Goal: Find specific page/section: Find specific page/section

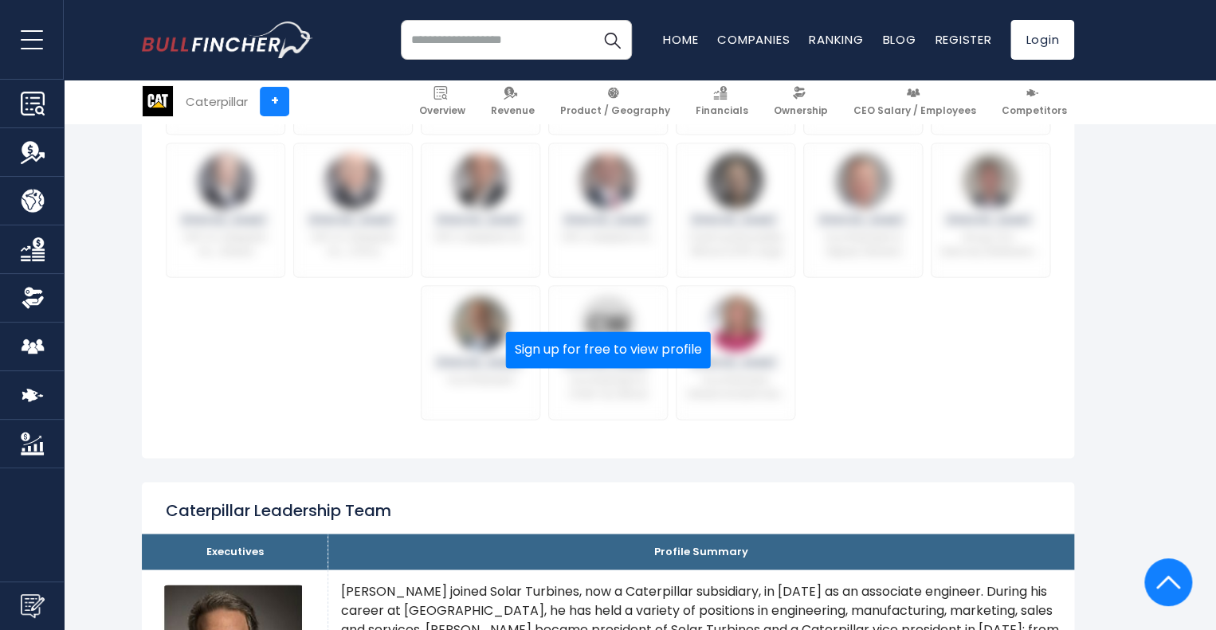
scroll to position [998, 0]
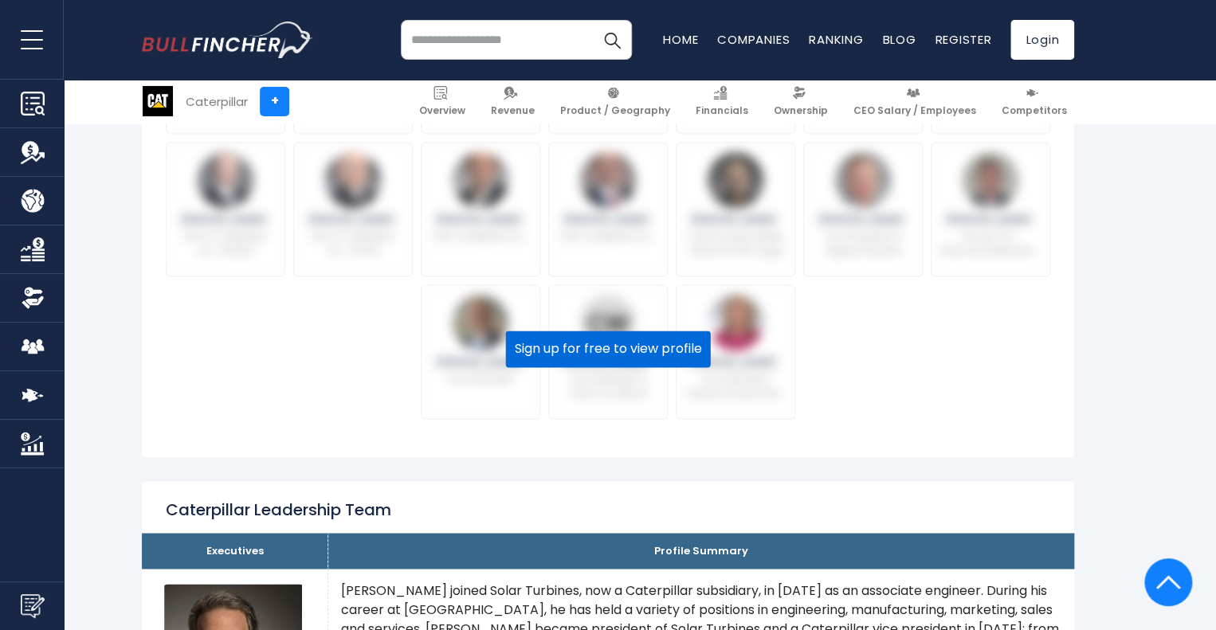
click at [571, 360] on button "Sign up for free to view profile" at bounding box center [608, 349] width 205 height 37
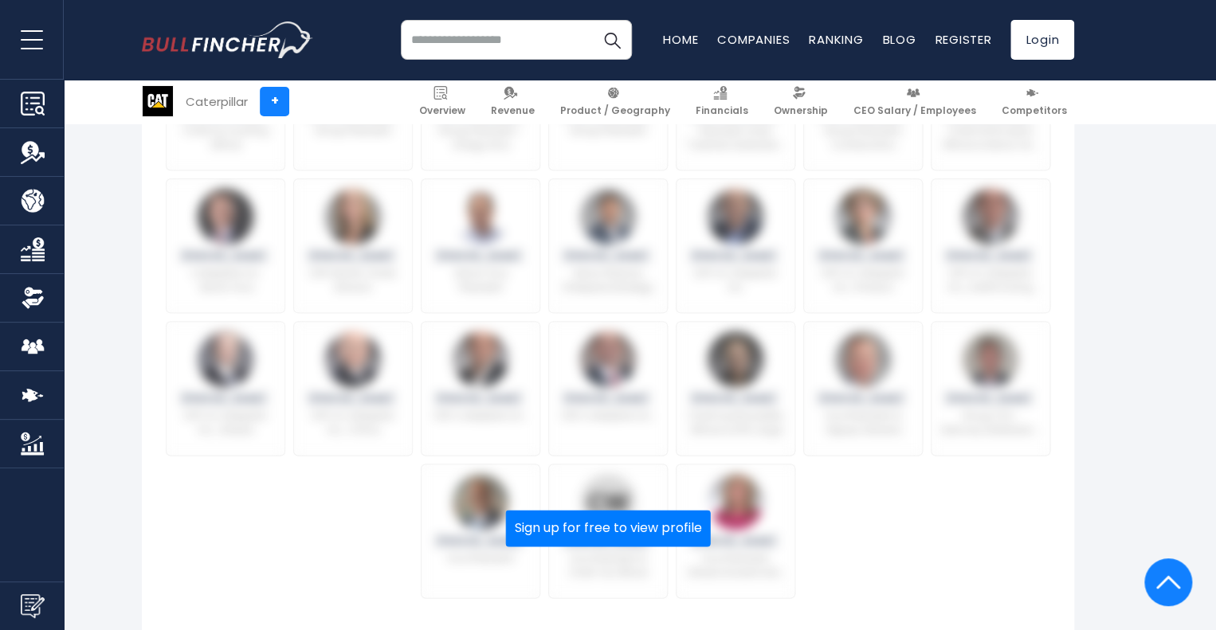
scroll to position [810, 0]
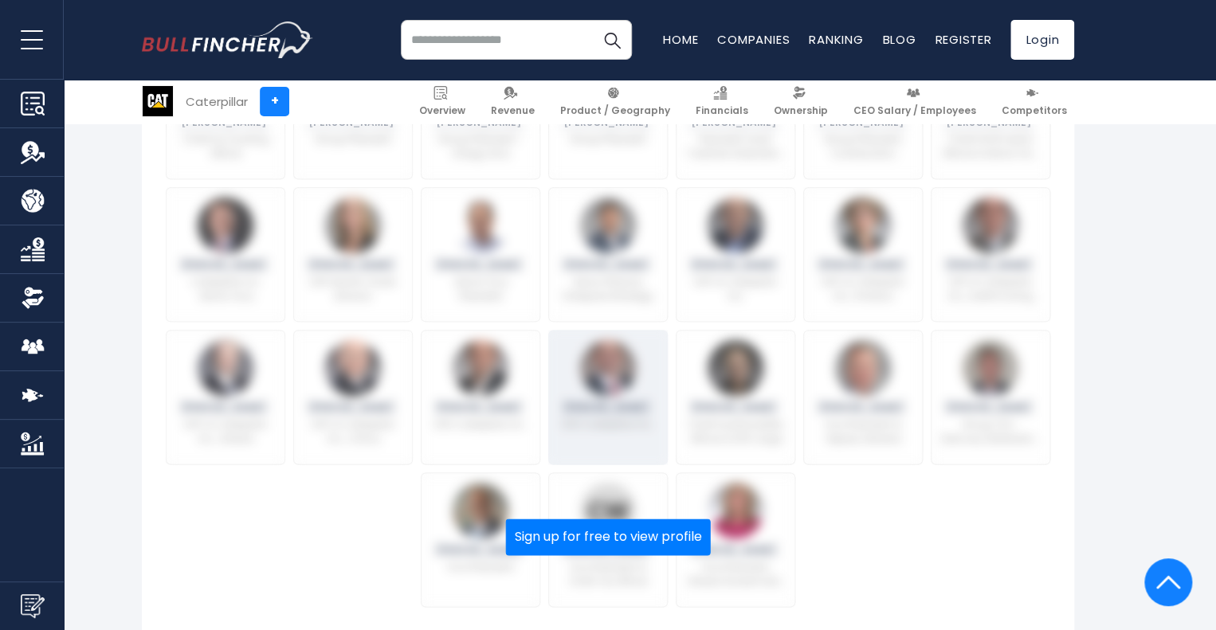
click at [578, 391] on div "[PERSON_NAME] SVP, Caterpillar Inc." at bounding box center [608, 397] width 120 height 135
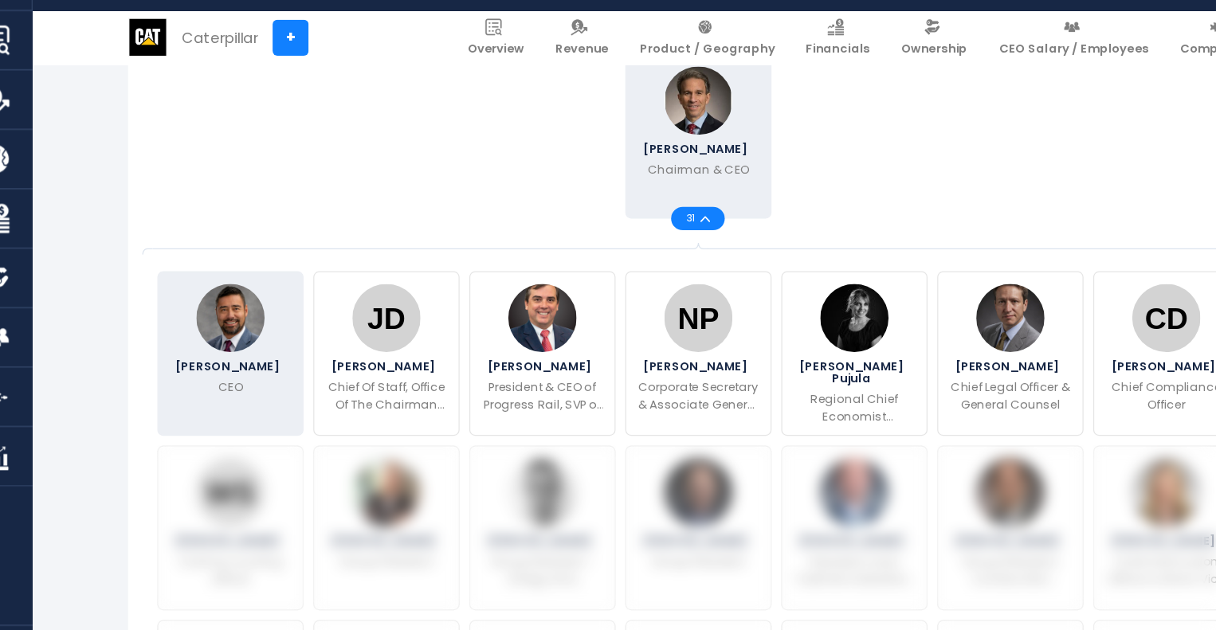
scroll to position [419, 0]
